Goal: Task Accomplishment & Management: Manage account settings

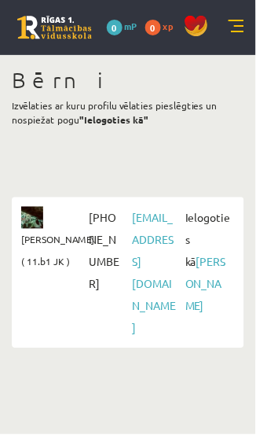
click at [241, 22] on link at bounding box center [237, 28] width 16 height 16
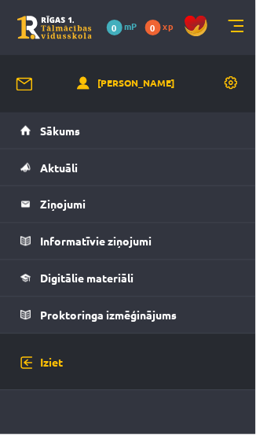
click at [241, 28] on link at bounding box center [237, 28] width 16 height 16
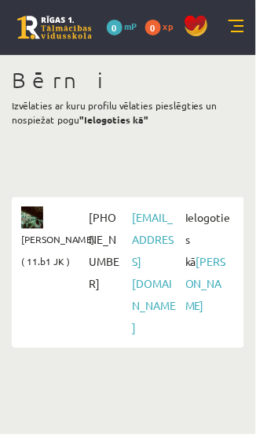
click at [38, 224] on img at bounding box center [32, 218] width 22 height 22
click at [41, 255] on span "Marta Cekula ( 11.b1 JK )" at bounding box center [57, 251] width 73 height 44
click at [237, 154] on div "Bērni Izvēlaties ar kuru profilu vēlaties pieslēgties un nospiežat pogu "Ielogo…" at bounding box center [128, 207] width 256 height 305
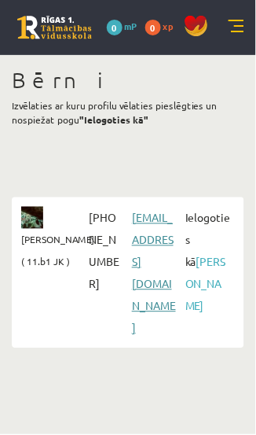
click at [145, 241] on link "martacekula58@gmail.com" at bounding box center [154, 273] width 44 height 124
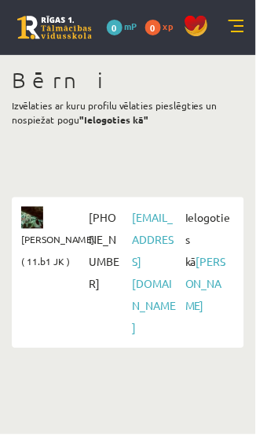
click at [241, 33] on link at bounding box center [237, 28] width 16 height 16
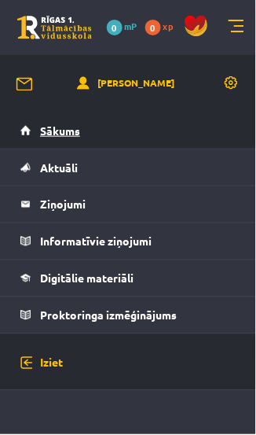
click at [222, 136] on link "Sākums" at bounding box center [128, 130] width 216 height 36
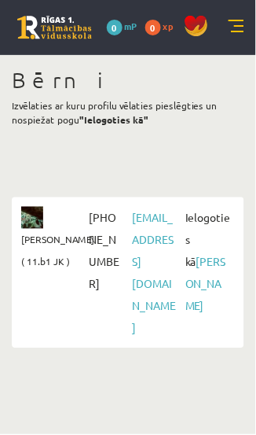
click at [238, 34] on link at bounding box center [237, 28] width 16 height 16
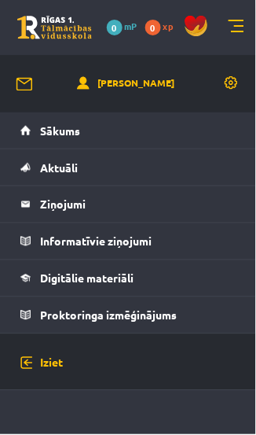
click at [148, 103] on div "Sigita Cekula" at bounding box center [128, 83] width 256 height 57
click at [152, 84] on link "Sigita Cekula" at bounding box center [126, 84] width 98 height 17
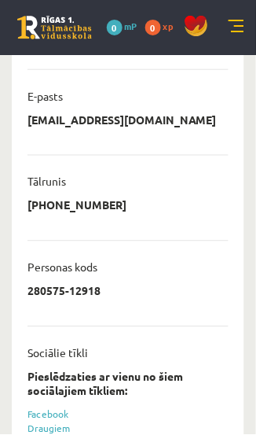
scroll to position [467, 0]
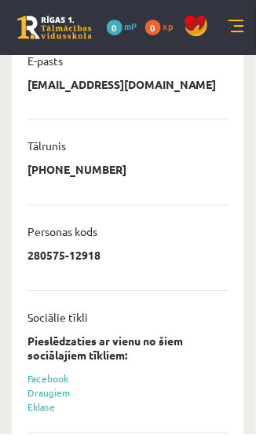
click at [238, 34] on link at bounding box center [237, 28] width 16 height 16
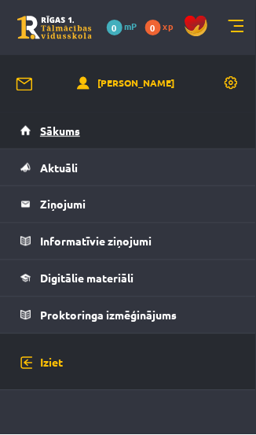
click at [212, 135] on link "Sākums" at bounding box center [128, 130] width 216 height 36
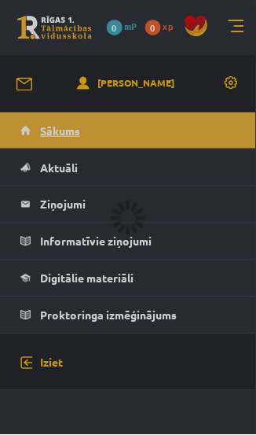
scroll to position [501, 0]
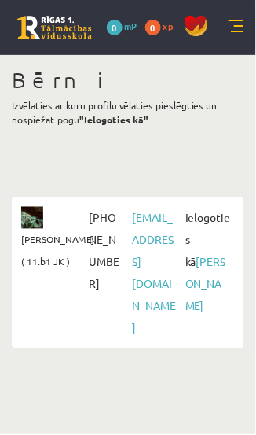
click at [44, 236] on span "[PERSON_NAME] ( 11.b1 JK )" at bounding box center [57, 251] width 73 height 44
click at [57, 293] on li "[PERSON_NAME] ( 11.b1 JK ) [PHONE_NUMBER] [EMAIL_ADDRESS][DOMAIN_NAME] Ielogoti…" at bounding box center [128, 272] width 233 height 151
click at [209, 280] on link "[PERSON_NAME]" at bounding box center [206, 284] width 41 height 58
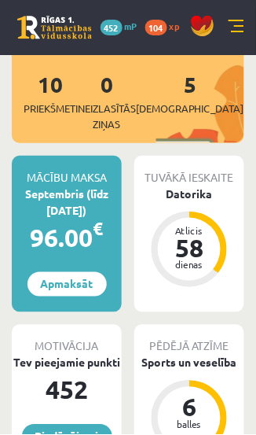
scroll to position [315, 0]
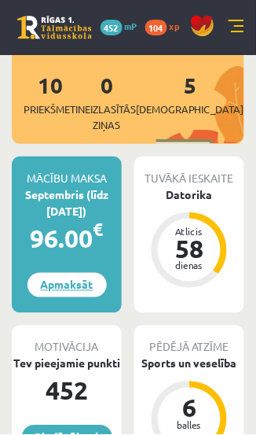
click at [76, 273] on link "Apmaksāt" at bounding box center [67, 285] width 79 height 24
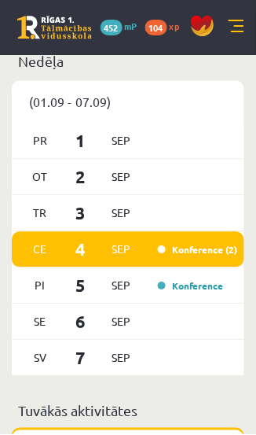
scroll to position [1254, 0]
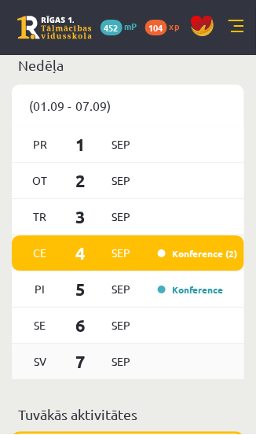
click at [244, 345] on div "[DATE]" at bounding box center [128, 363] width 233 height 36
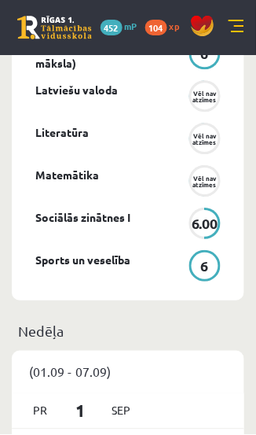
scroll to position [987, 0]
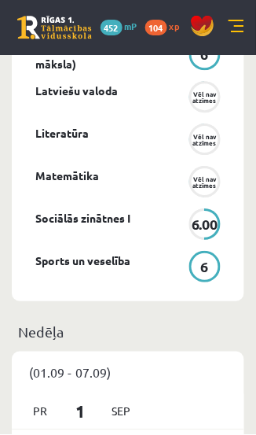
click at [117, 29] on span "452" at bounding box center [112, 28] width 22 height 16
click at [169, 28] on link "104 xp" at bounding box center [167, 26] width 42 height 13
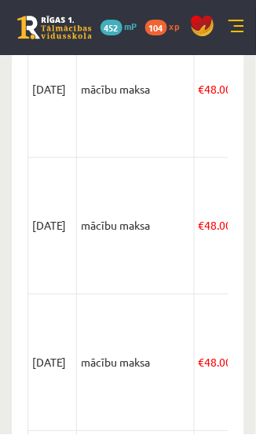
scroll to position [779, 0]
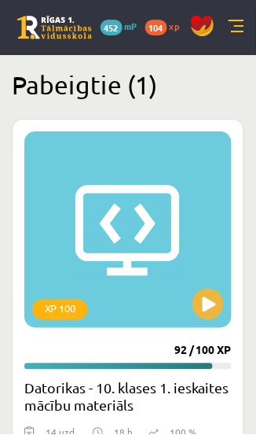
scroll to position [1931, 0]
